Goal: Find specific page/section: Find specific page/section

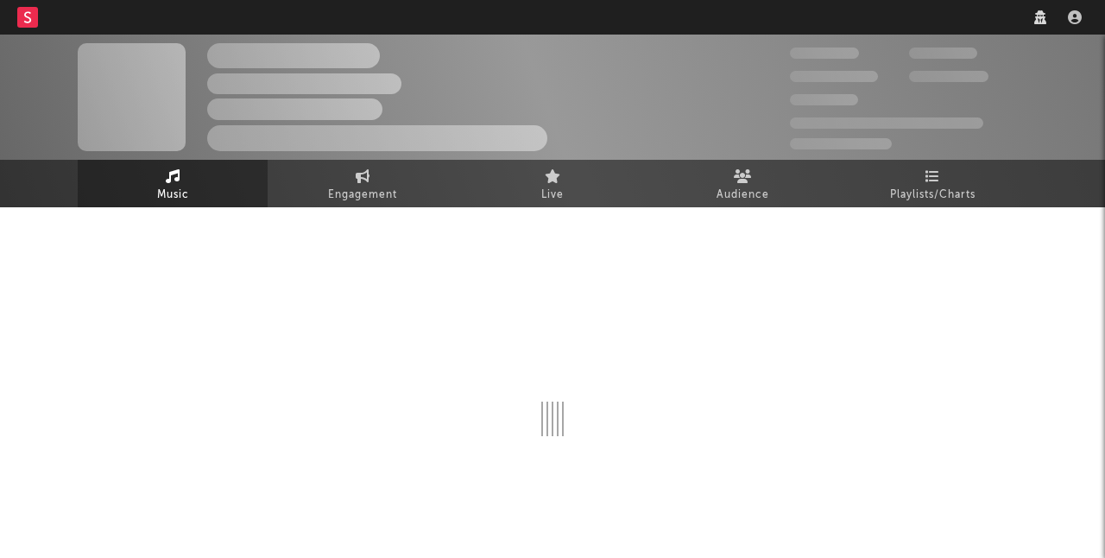
click at [978, 14] on nav "Dashboard Discovery Assistant Charts Leads" at bounding box center [552, 17] width 1105 height 35
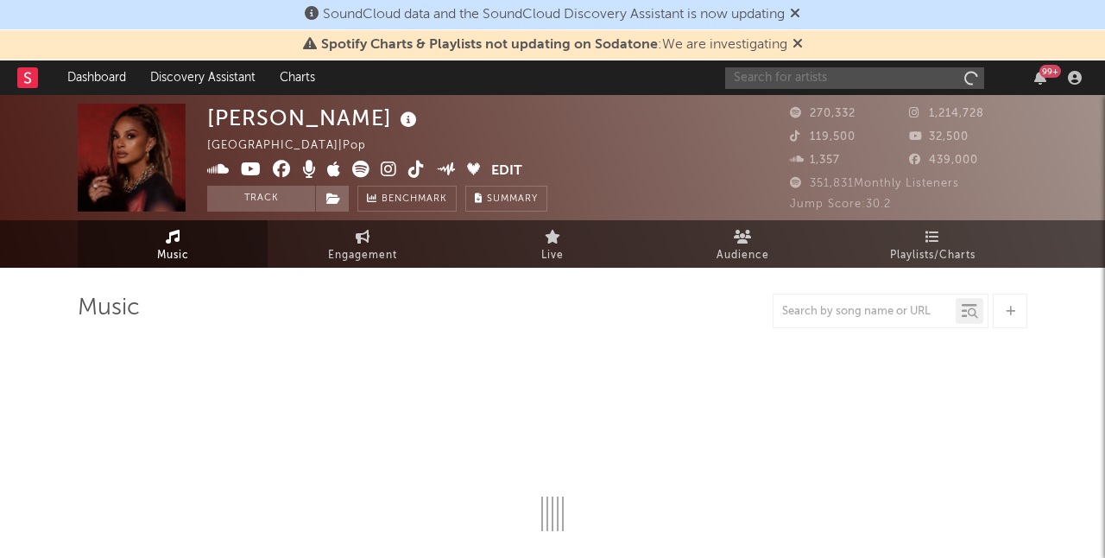
click at [880, 74] on input "text" at bounding box center [854, 78] width 259 height 22
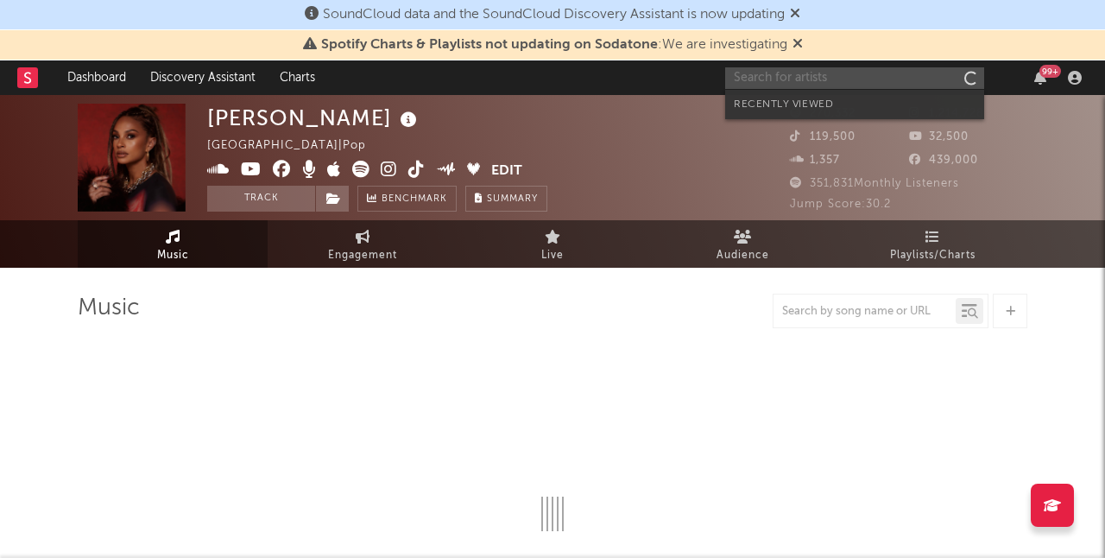
select select "6m"
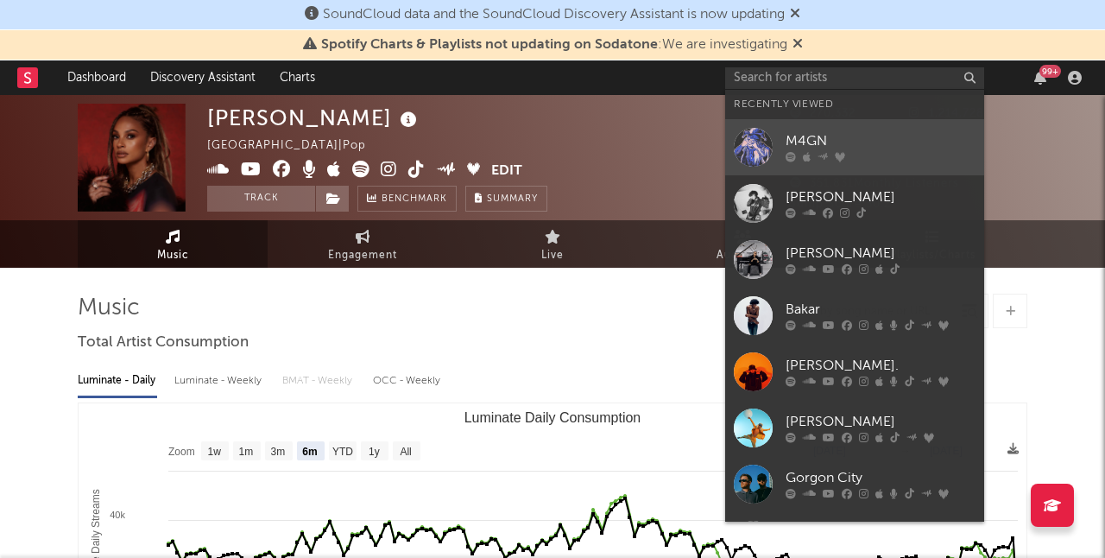
click at [838, 138] on div "M4GN" at bounding box center [881, 141] width 190 height 21
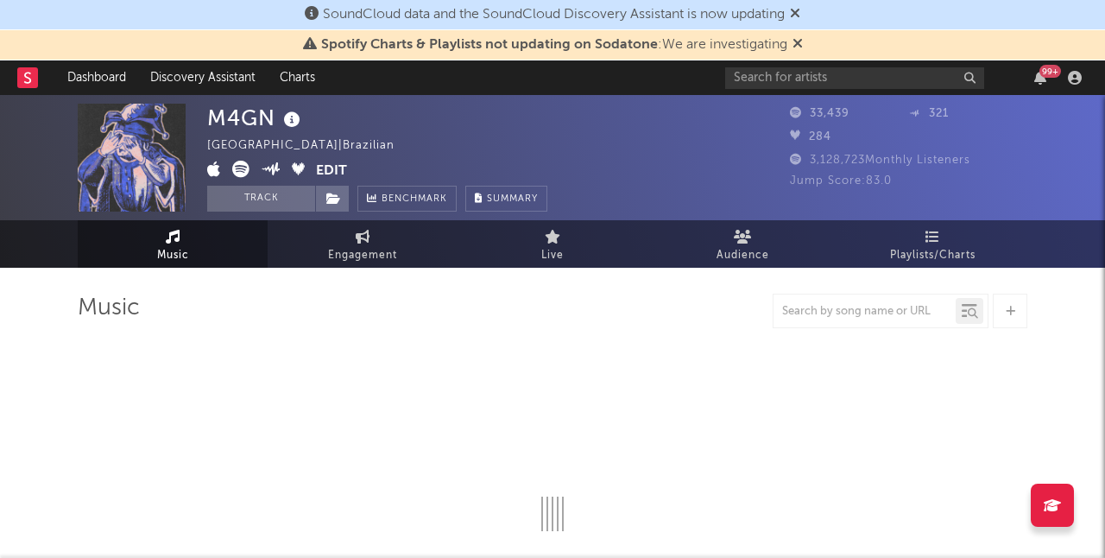
select select "6m"
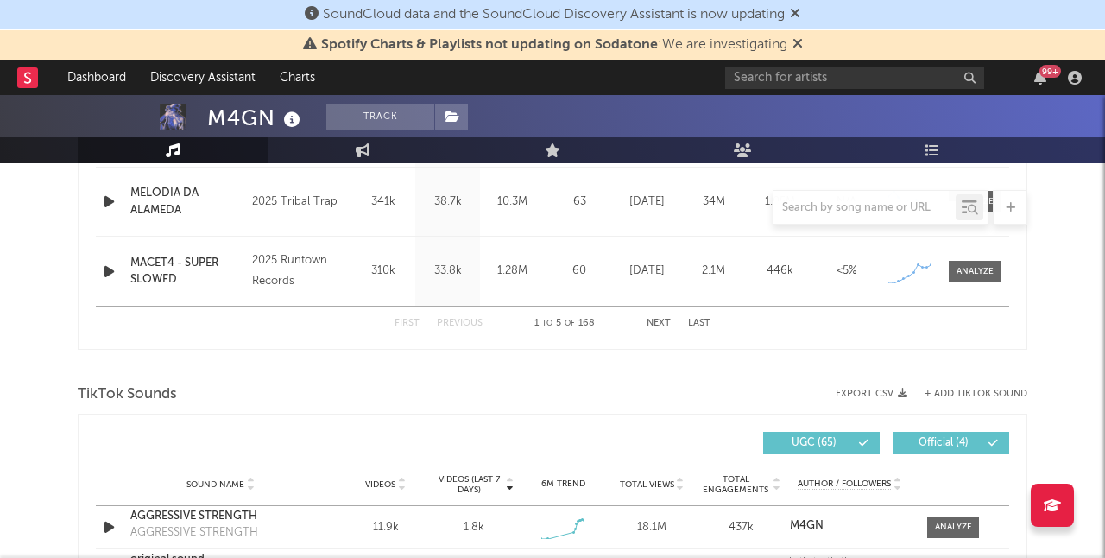
scroll to position [984, 0]
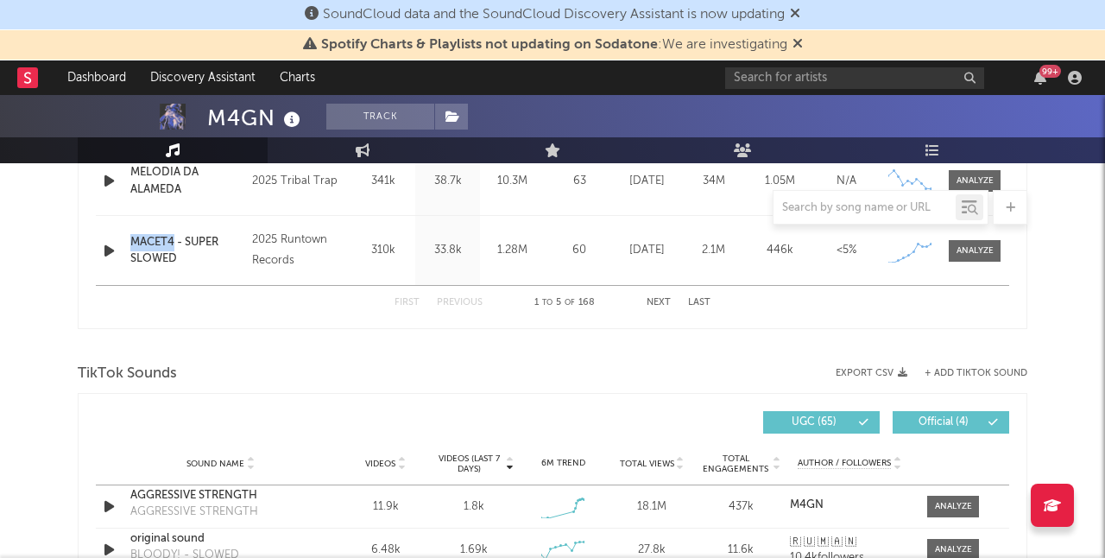
drag, startPoint x: 124, startPoint y: 243, endPoint x: 176, endPoint y: 244, distance: 51.8
click at [176, 244] on div "Name MACET4 - SUPER SLOWED Copyright 2025 Runtown Records Label Runtown Records…" at bounding box center [553, 250] width 914 height 69
copy div "Name MACET4"
click at [841, 206] on input "text" at bounding box center [865, 208] width 182 height 14
paste input "MACET4"
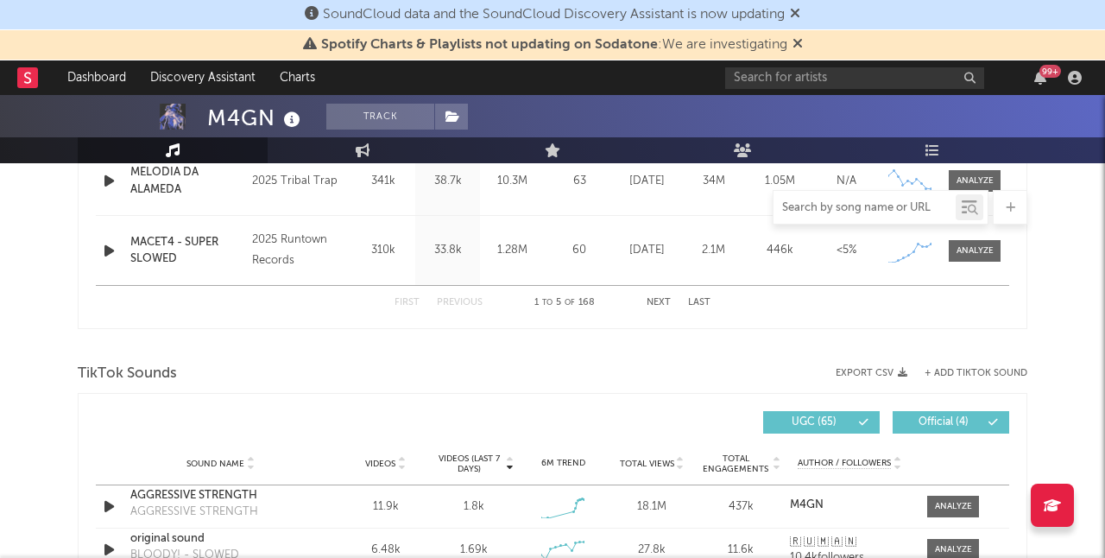
type input "MACET4"
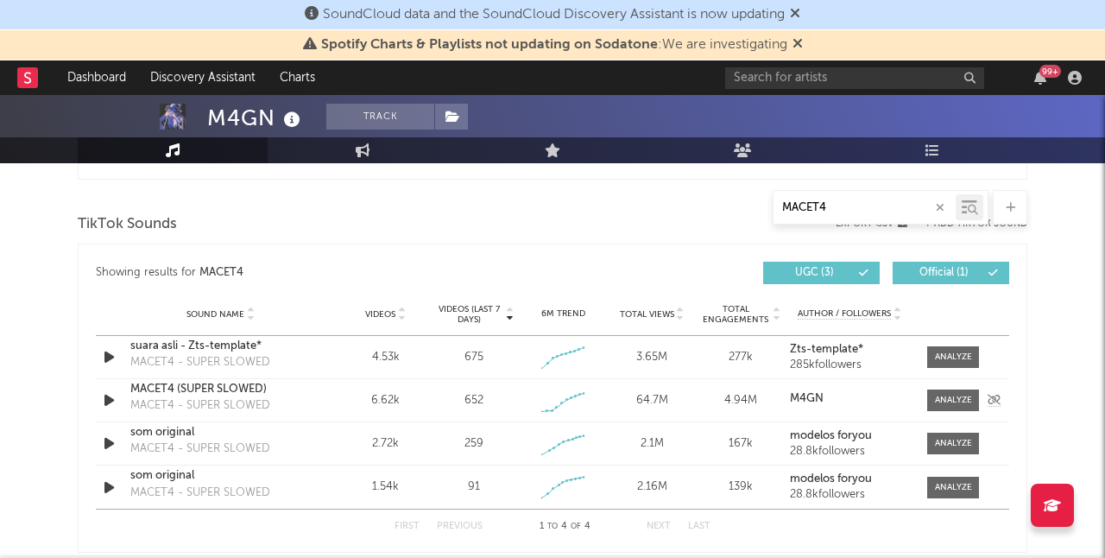
scroll to position [1139, 0]
